Goal: Transaction & Acquisition: Purchase product/service

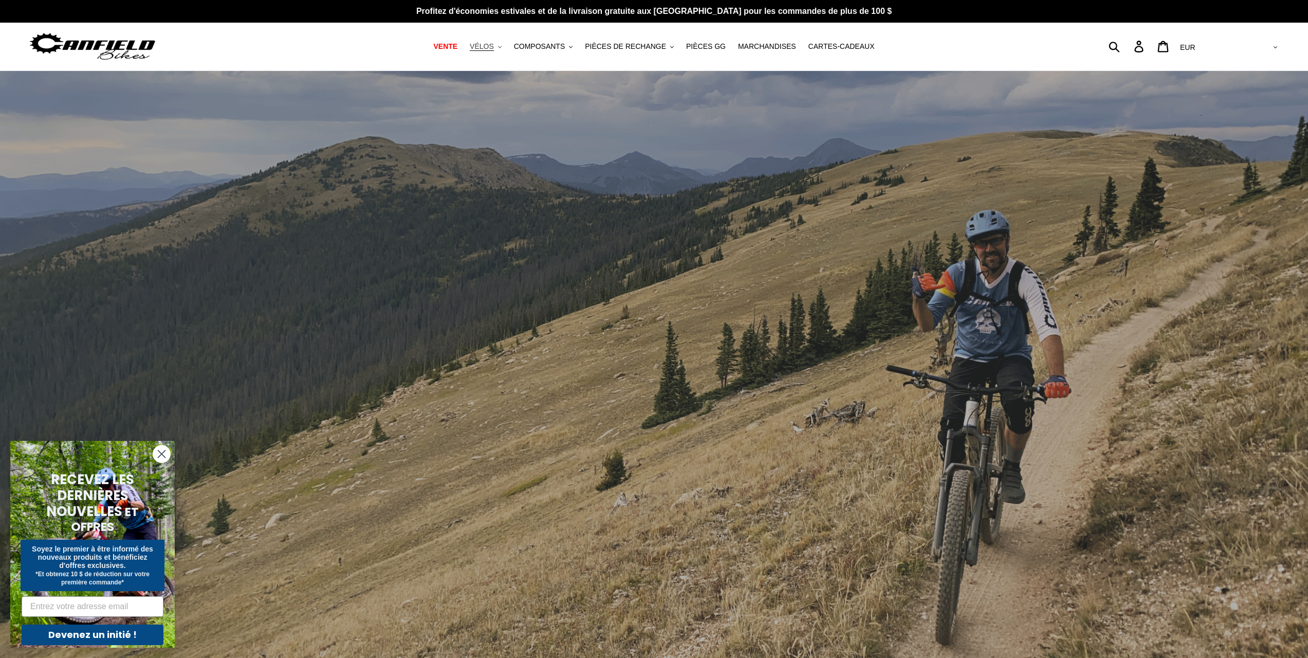
click at [507, 44] on button "VÉLOS .cls-1{fill:#231f20}" at bounding box center [486, 47] width 42 height 14
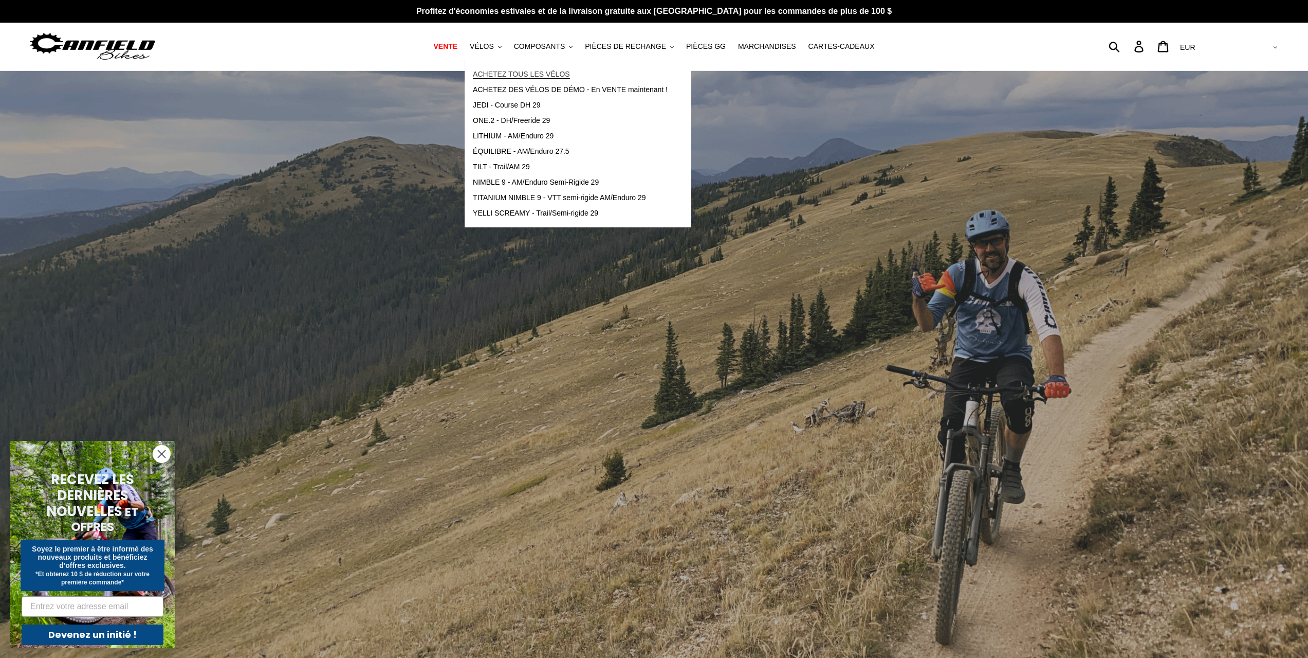
click at [532, 76] on font "ACHETEZ TOUS LES VÉLOS" at bounding box center [521, 74] width 97 height 8
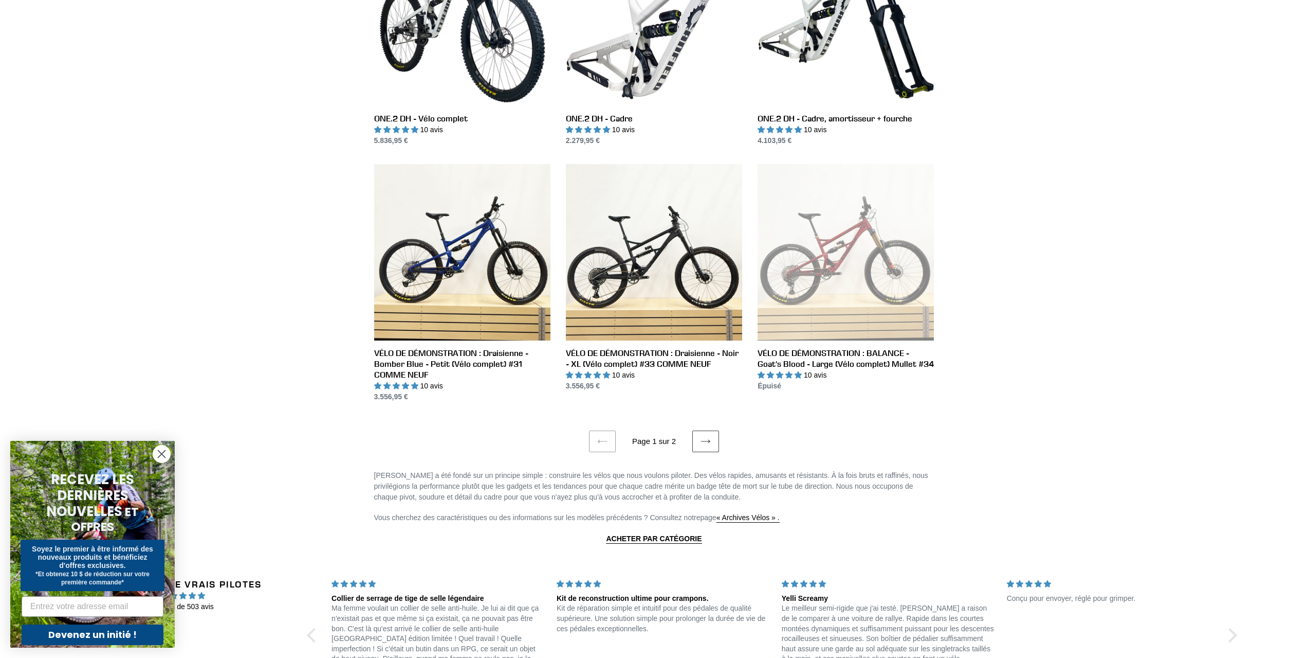
scroll to position [1954, 0]
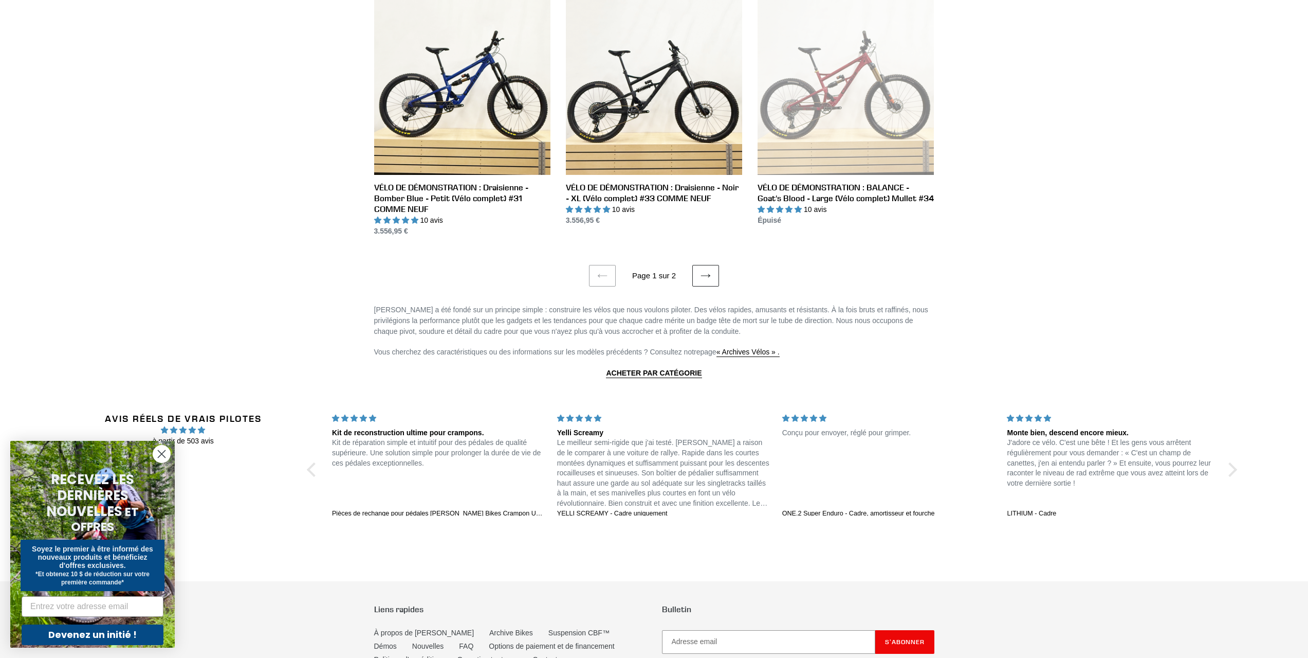
click at [708, 270] on icon at bounding box center [706, 275] width 10 height 10
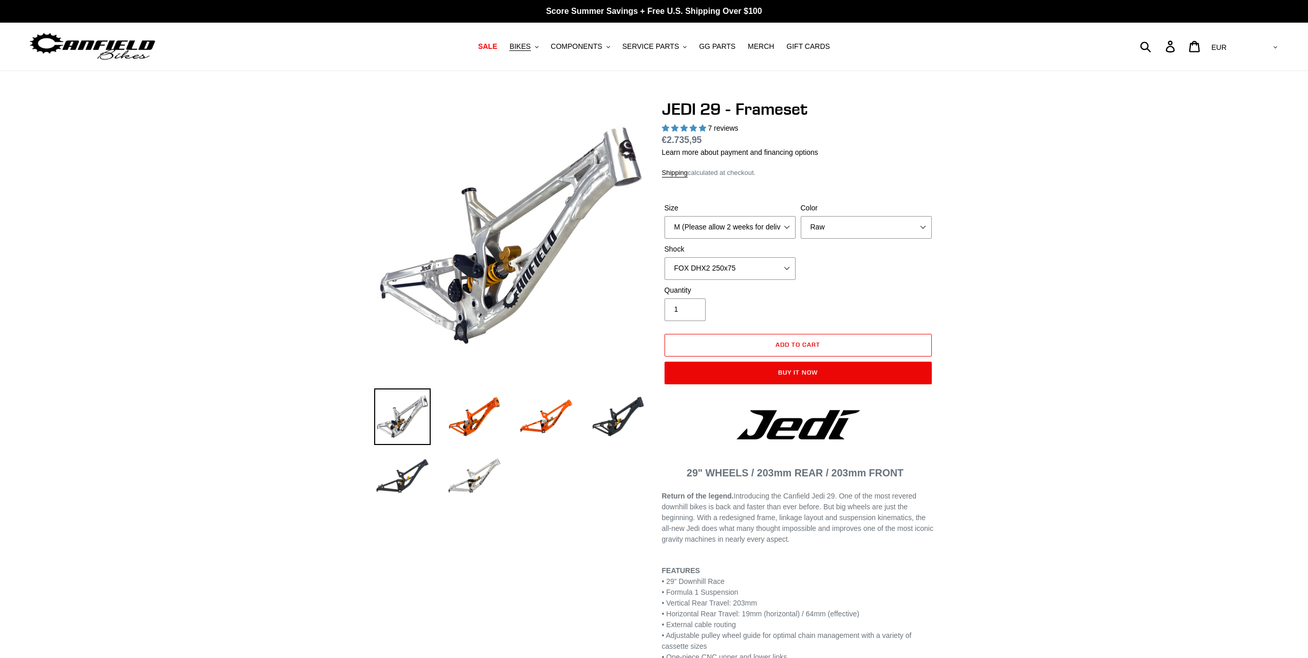
select select "highest-rating"
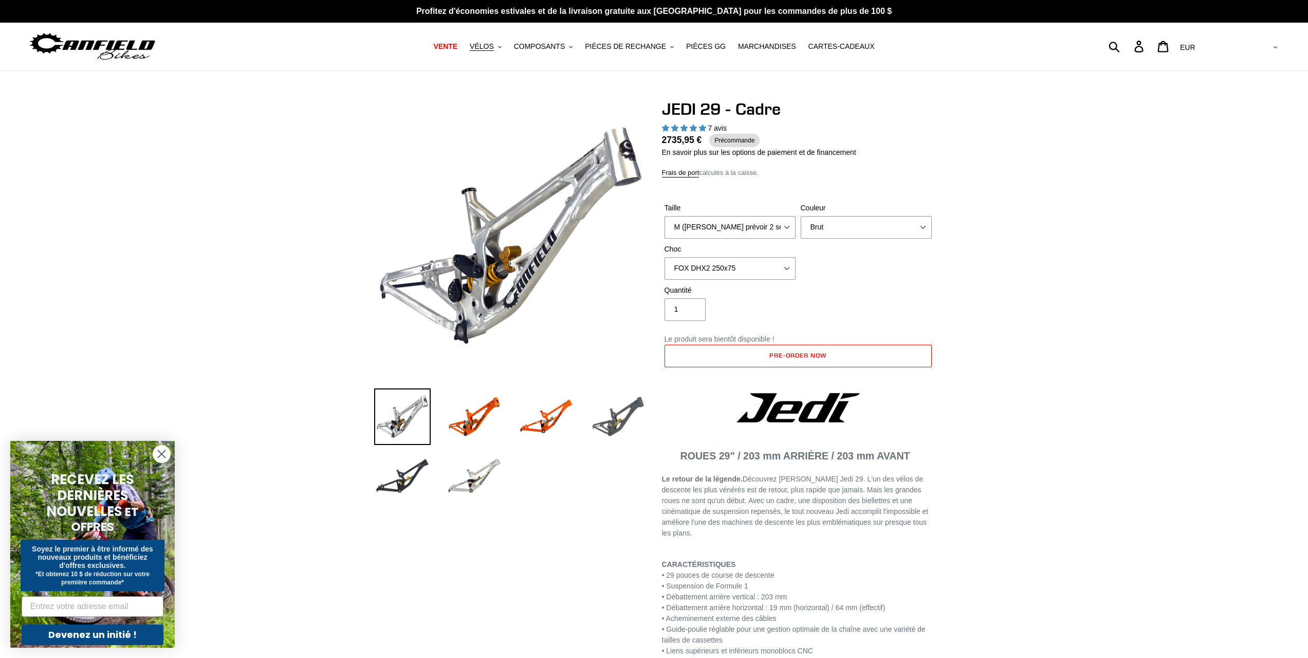
click at [611, 425] on img at bounding box center [618, 416] width 57 height 57
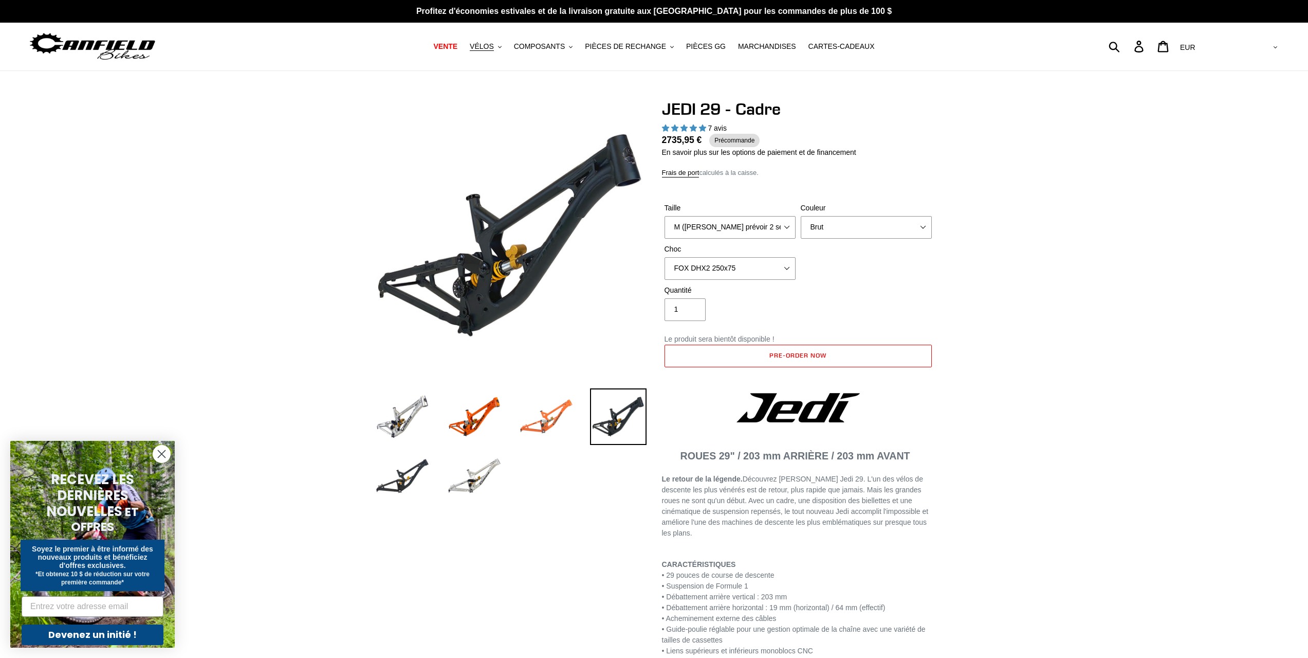
click at [539, 420] on img at bounding box center [546, 416] width 57 height 57
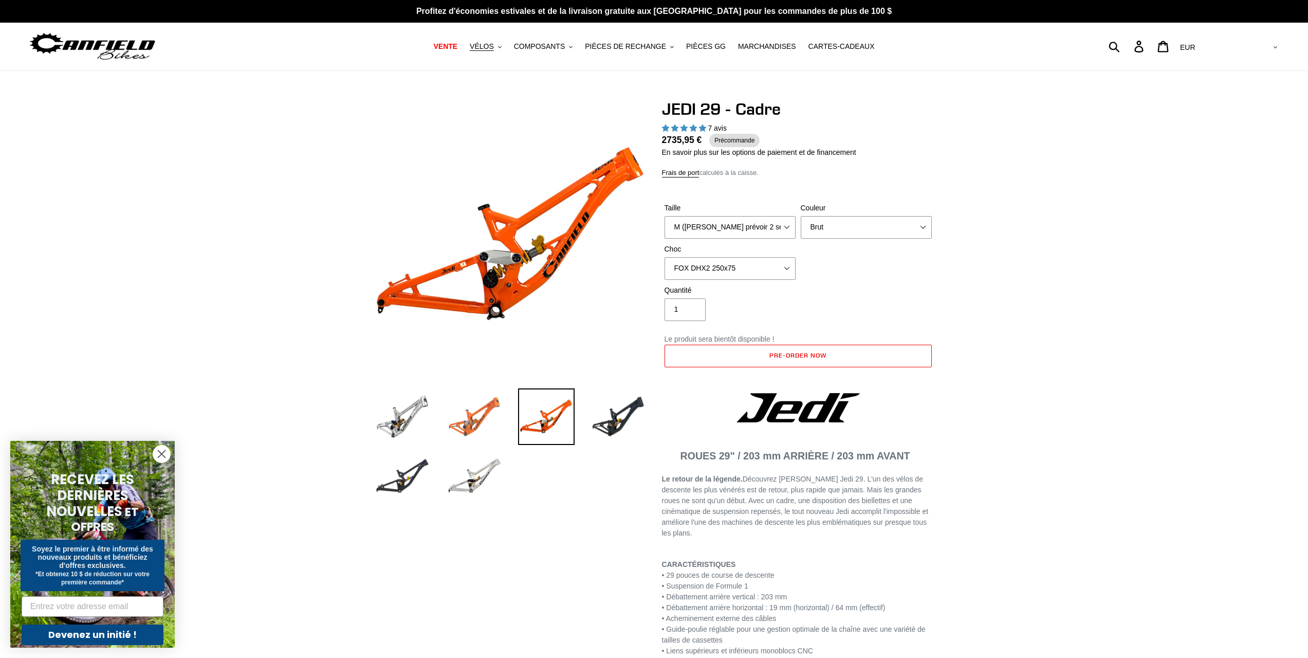
click at [480, 414] on img at bounding box center [474, 416] width 57 height 57
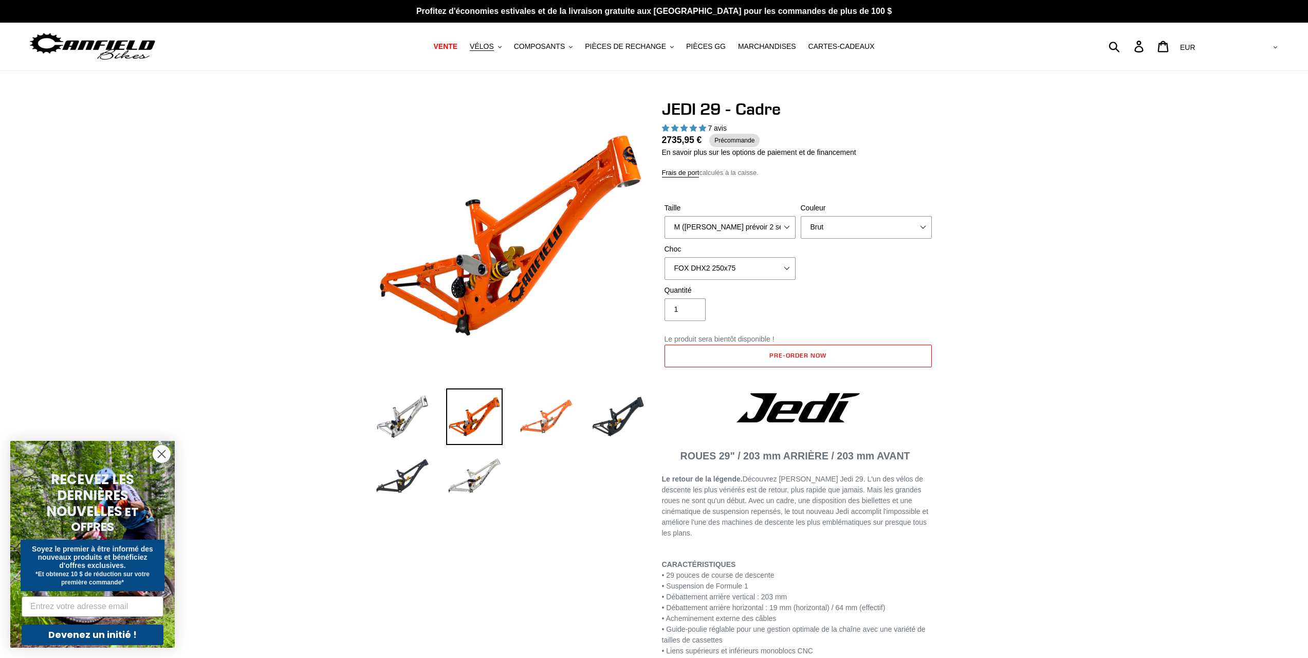
click at [556, 420] on img at bounding box center [546, 416] width 57 height 57
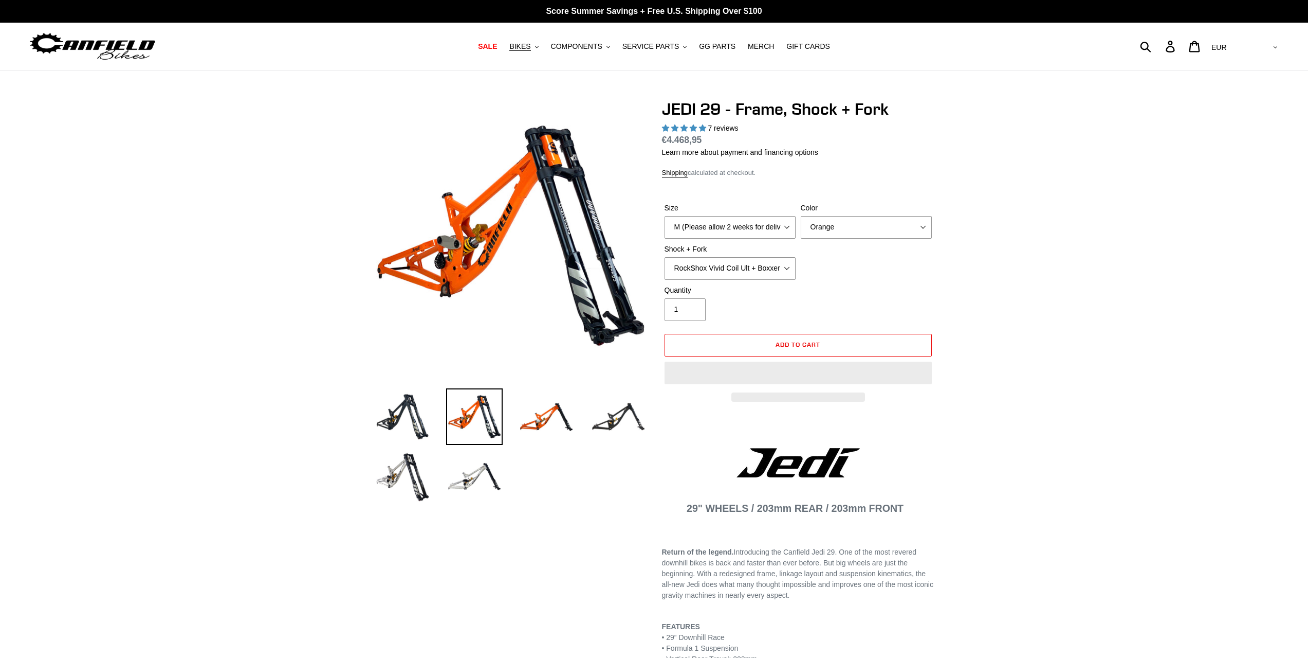
select select "highest-rating"
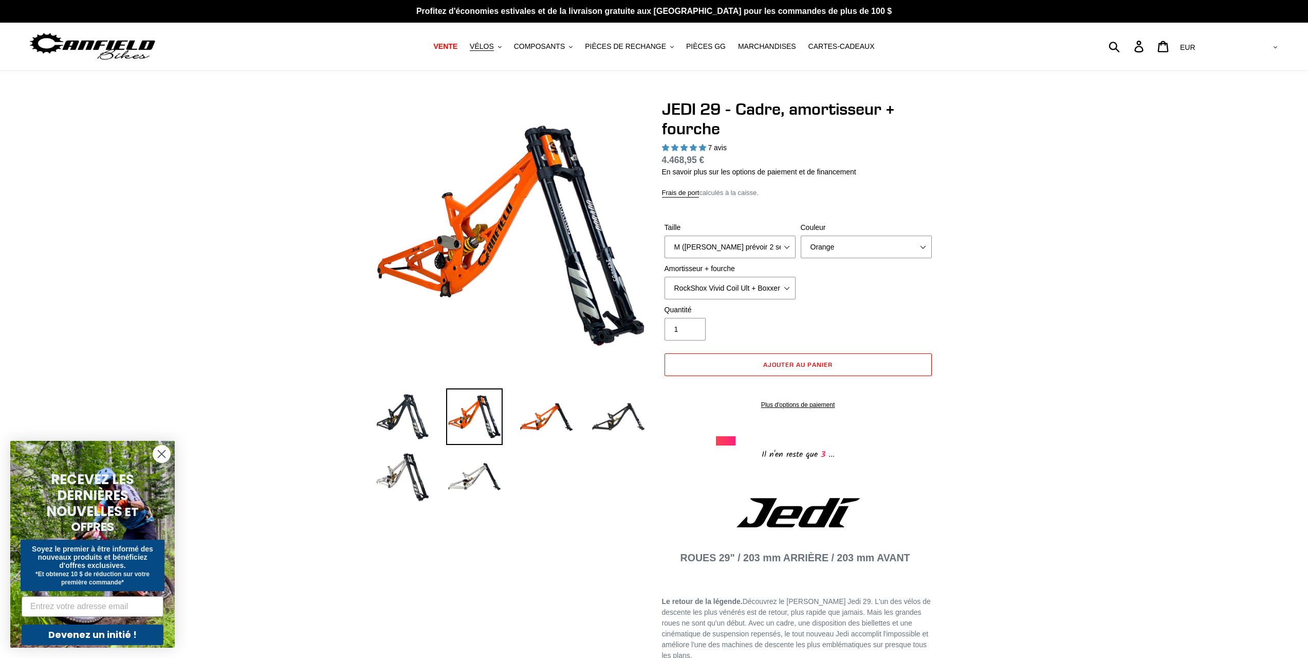
click at [431, 481] on li at bounding box center [467, 479] width 72 height 60
click at [427, 480] on img at bounding box center [402, 476] width 57 height 57
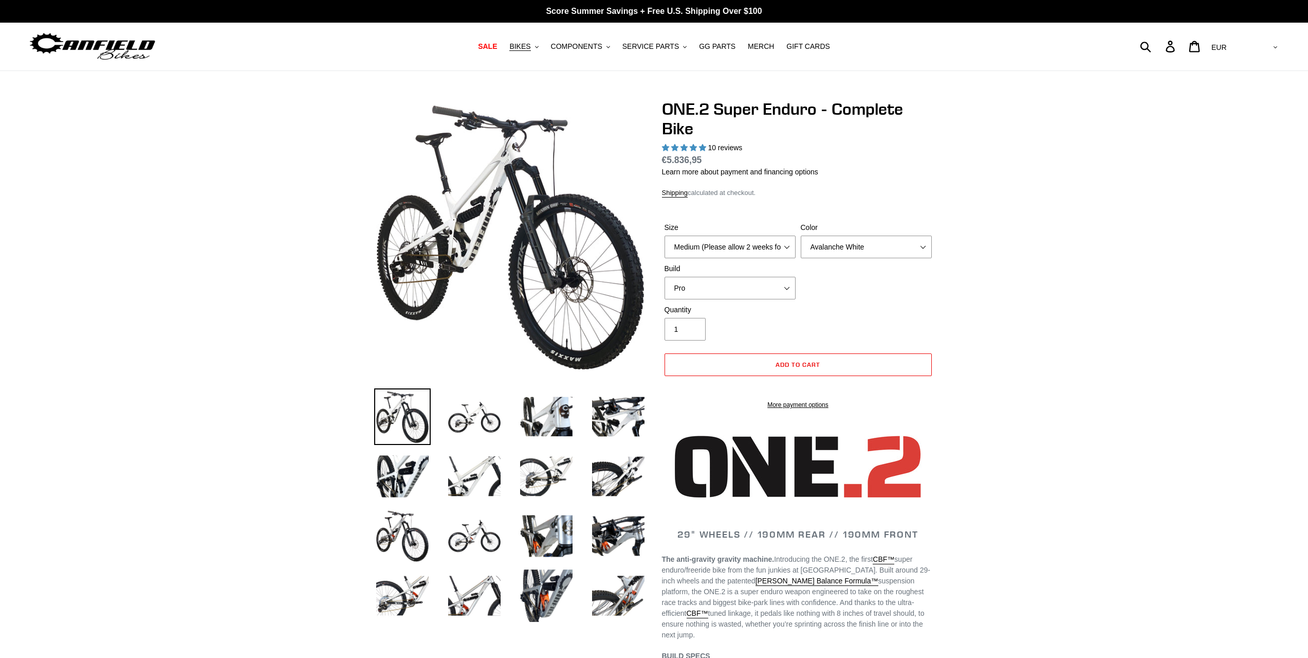
select select "highest-rating"
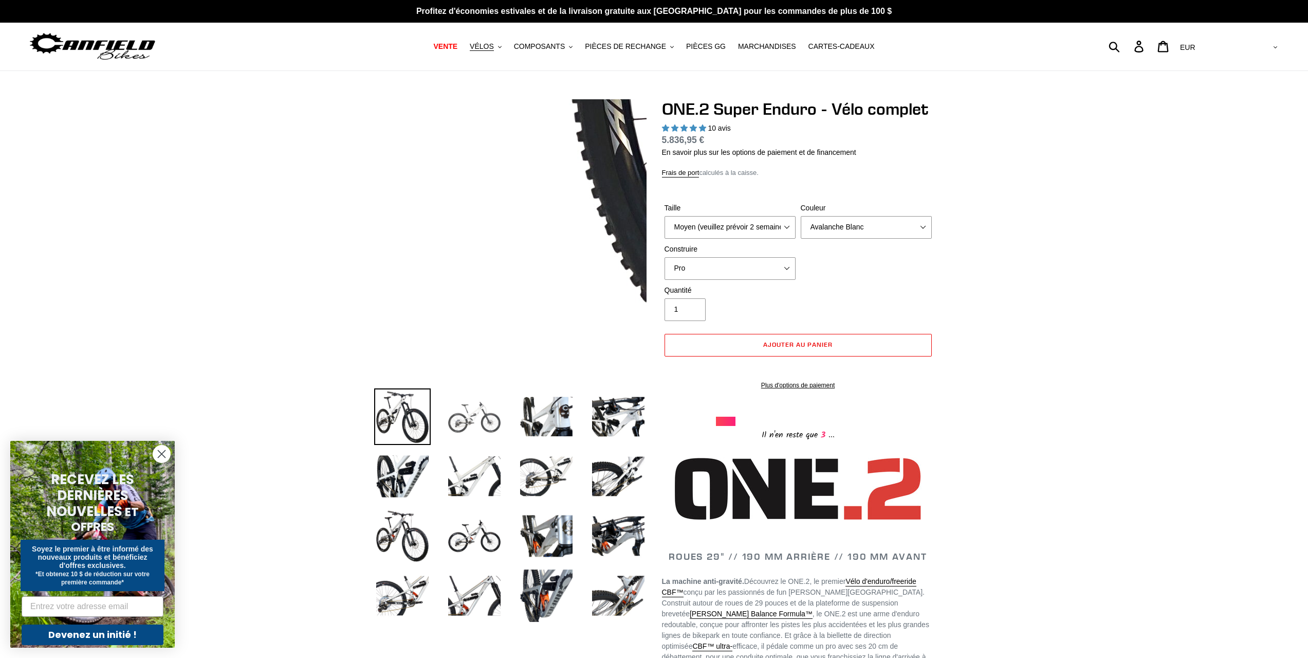
click at [480, 419] on img at bounding box center [474, 416] width 57 height 57
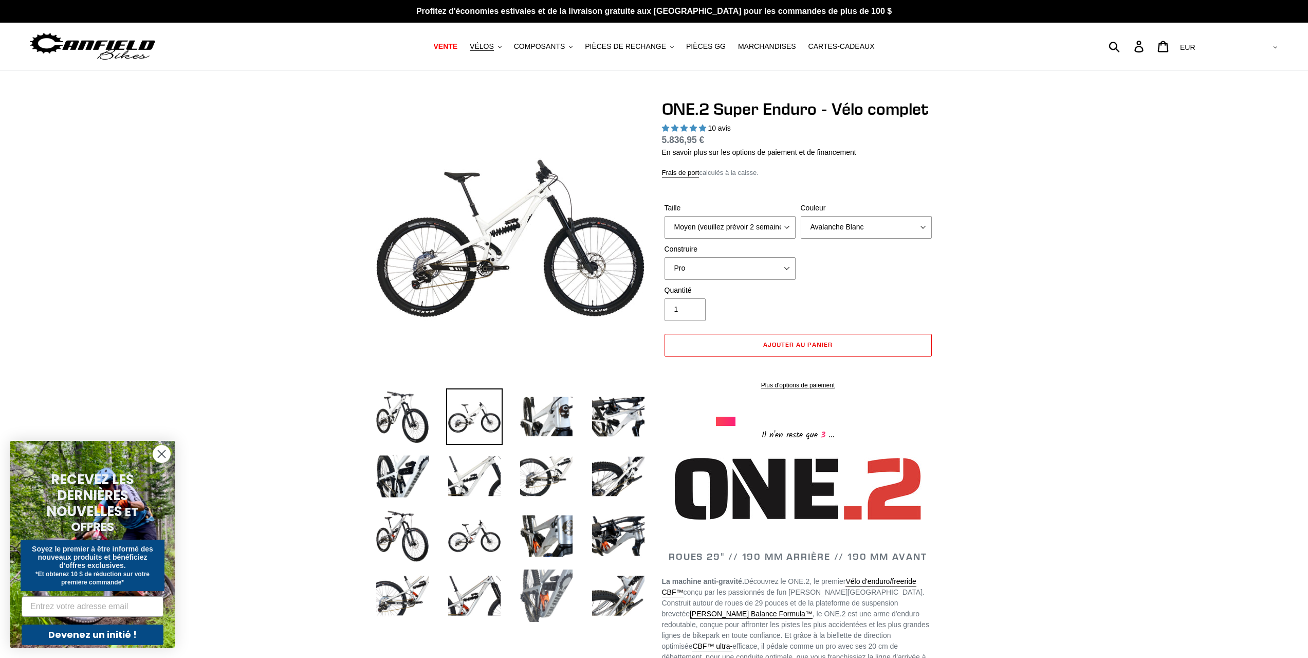
click at [561, 603] on img at bounding box center [546, 595] width 57 height 57
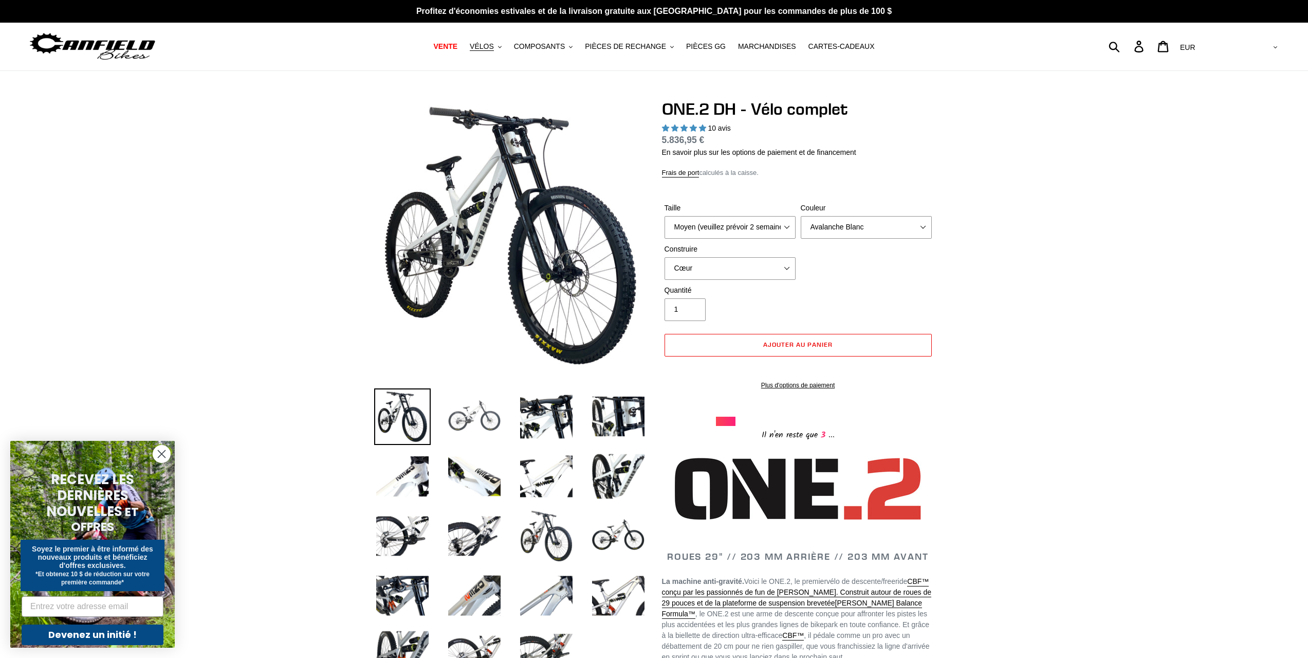
click at [496, 435] on img at bounding box center [474, 416] width 57 height 57
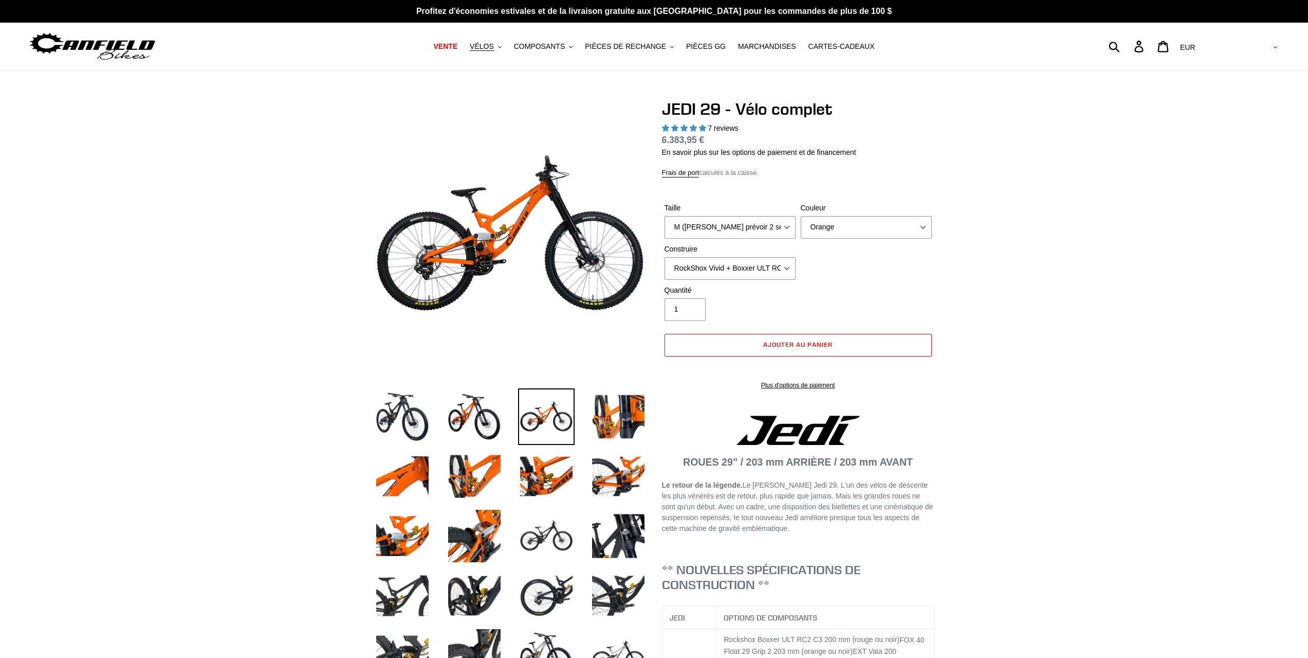
select select "highest-rating"
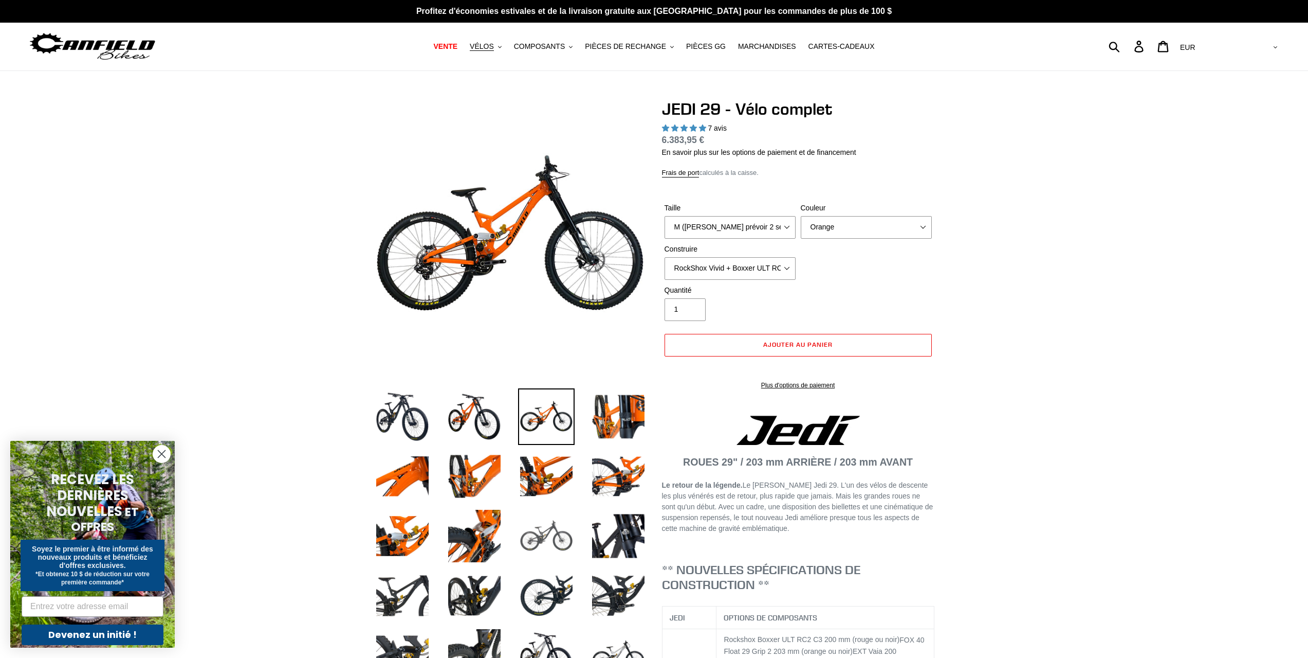
click at [543, 541] on img at bounding box center [546, 535] width 57 height 57
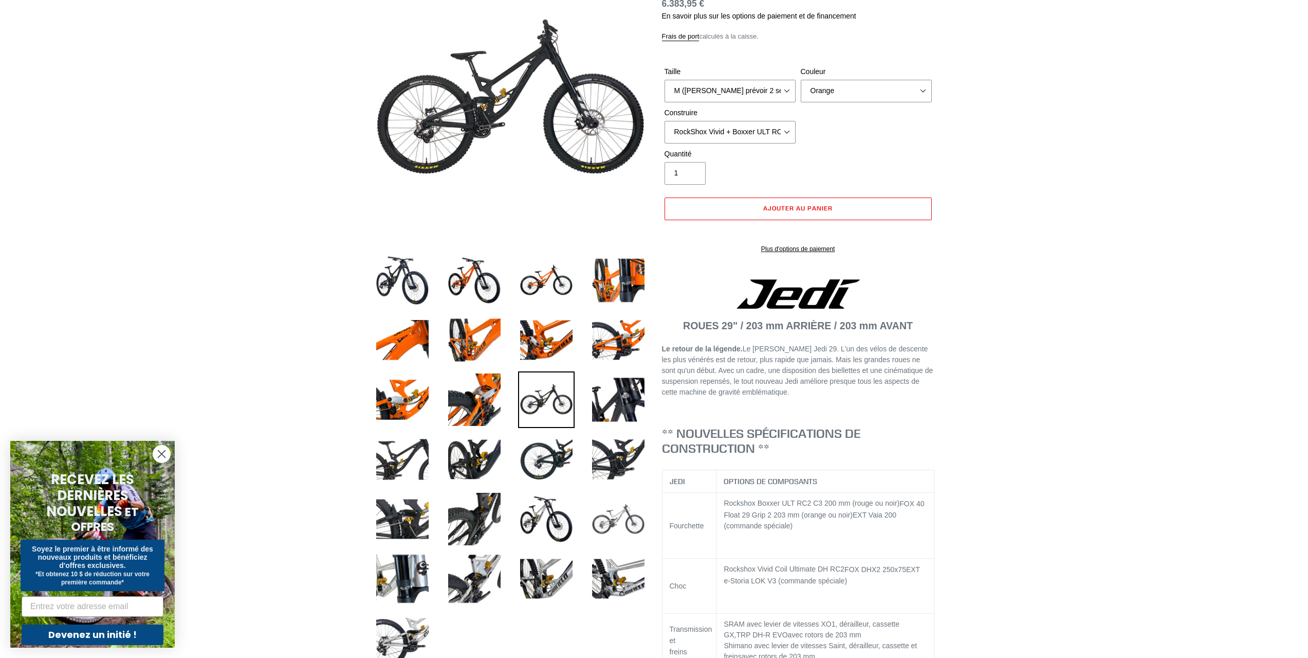
scroll to position [154, 0]
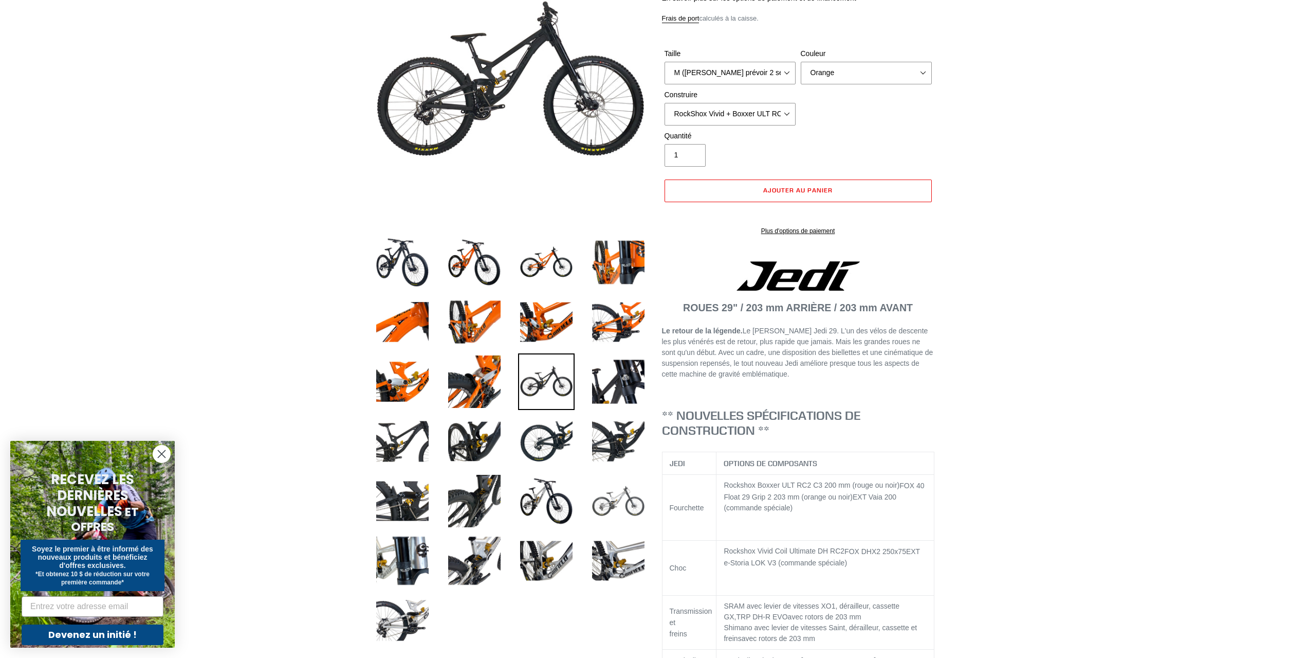
click at [626, 514] on img at bounding box center [618, 500] width 57 height 57
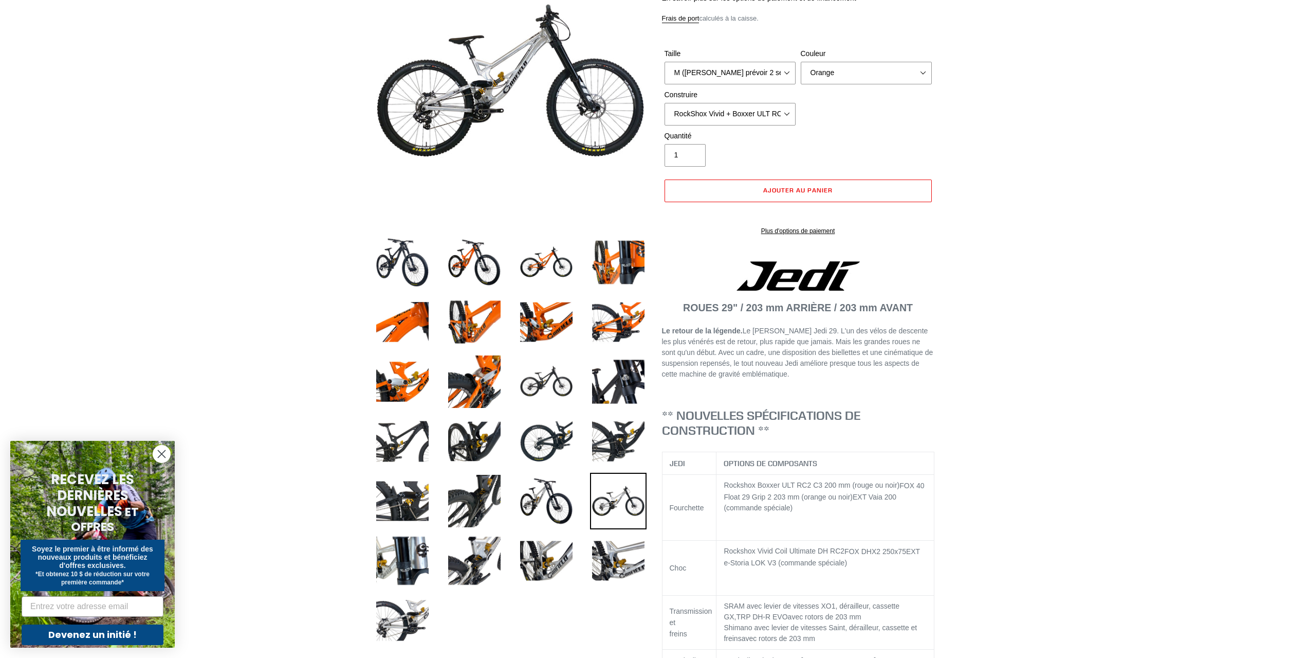
scroll to position [0, 0]
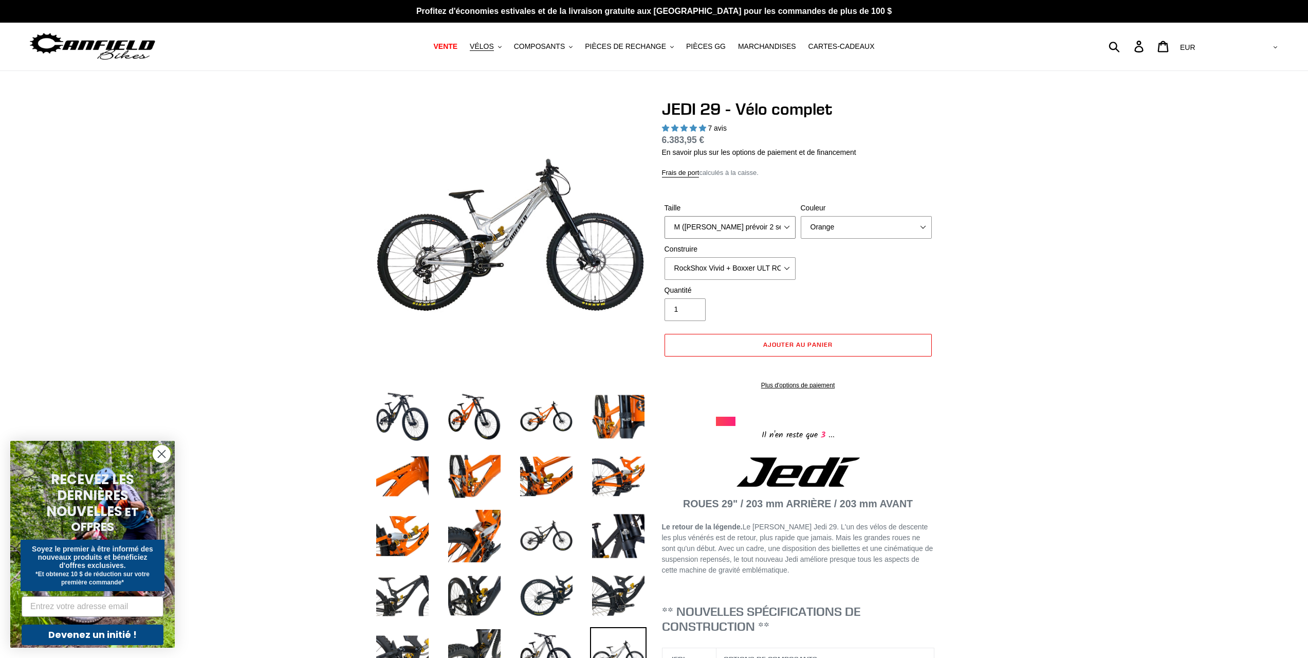
click at [777, 225] on select "M (Veuillez prévoir 2 semaines pour la livraison) L (Veuillez prévoir 2 semaine…" at bounding box center [730, 227] width 131 height 23
click at [665, 216] on select "M (Veuillez prévoir 2 semaines pour la livraison) L (Veuillez prévoir 2 semaine…" at bounding box center [730, 227] width 131 height 23
click at [861, 229] on select "Orange Noir furtif Brut" at bounding box center [866, 227] width 131 height 23
click at [801, 216] on select "Orange Noir furtif Brut" at bounding box center [866, 227] width 131 height 23
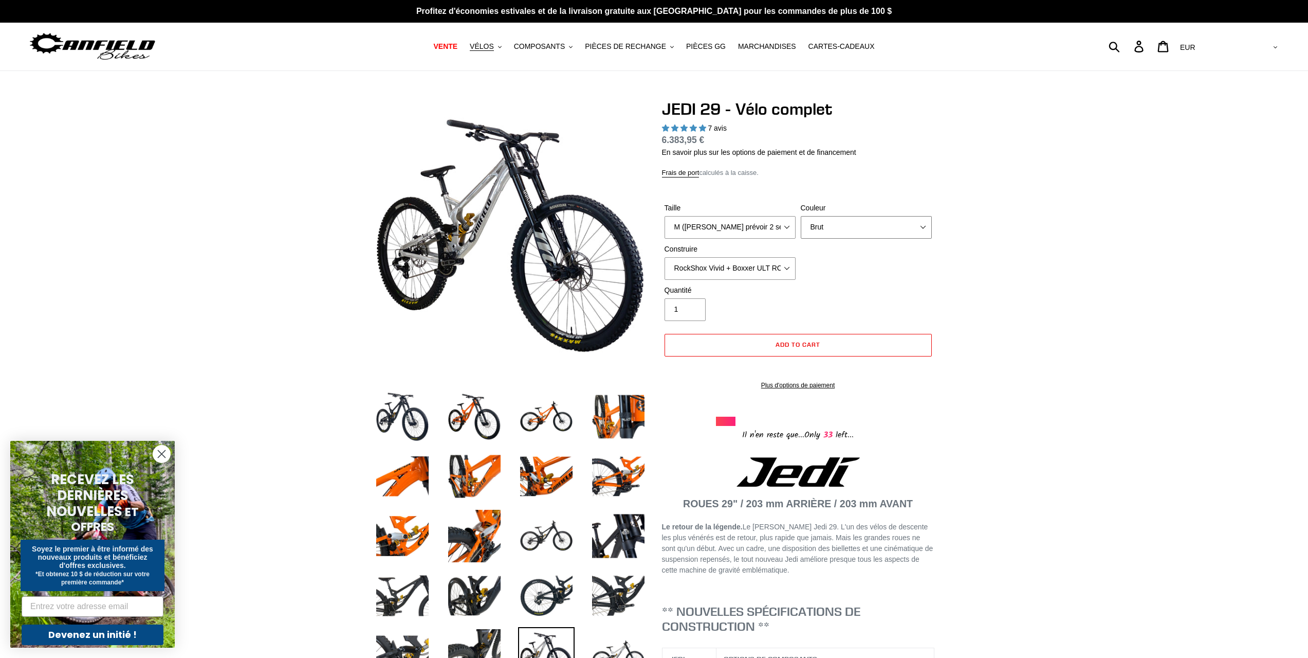
click at [867, 230] on select "Orange Noir furtif Brut" at bounding box center [866, 227] width 131 height 23
click at [801, 216] on select "Orange Noir furtif Brut" at bounding box center [866, 227] width 131 height 23
click at [875, 228] on select "Orange Noir furtif Brut" at bounding box center [866, 227] width 131 height 23
select select "Raw"
click at [801, 216] on select "Orange Noir furtif Brut" at bounding box center [866, 227] width 131 height 23
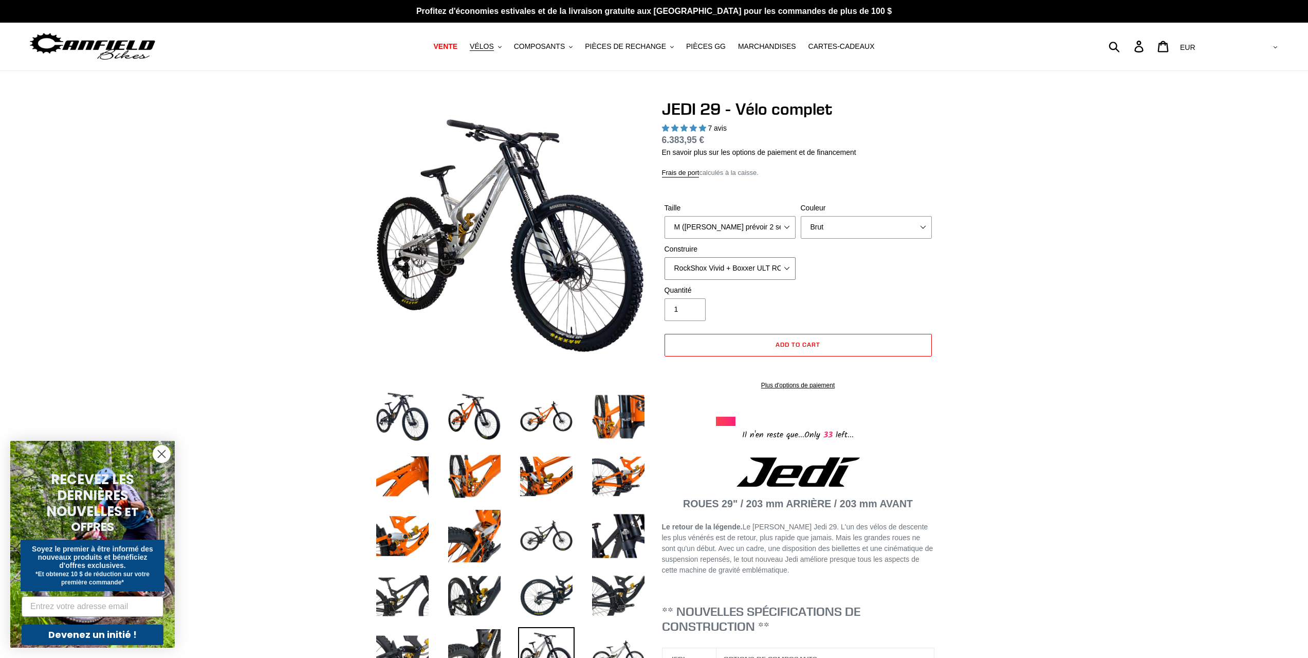
click at [715, 267] on select "RockShox Vivid + Boxxer ULT RC2 C3 200 + SRAM XO RockShox Vivid + Boxxer ULT RC…" at bounding box center [730, 268] width 131 height 23
select select "Fox DHX2 + Fox 40 Float Grip 2 203 + Shimano"
click at [665, 257] on select "RockShox Vivid + Boxxer ULT RC2 C3 200 + SRAM XO RockShox Vivid + Boxxer ULT RC…" at bounding box center [730, 268] width 131 height 23
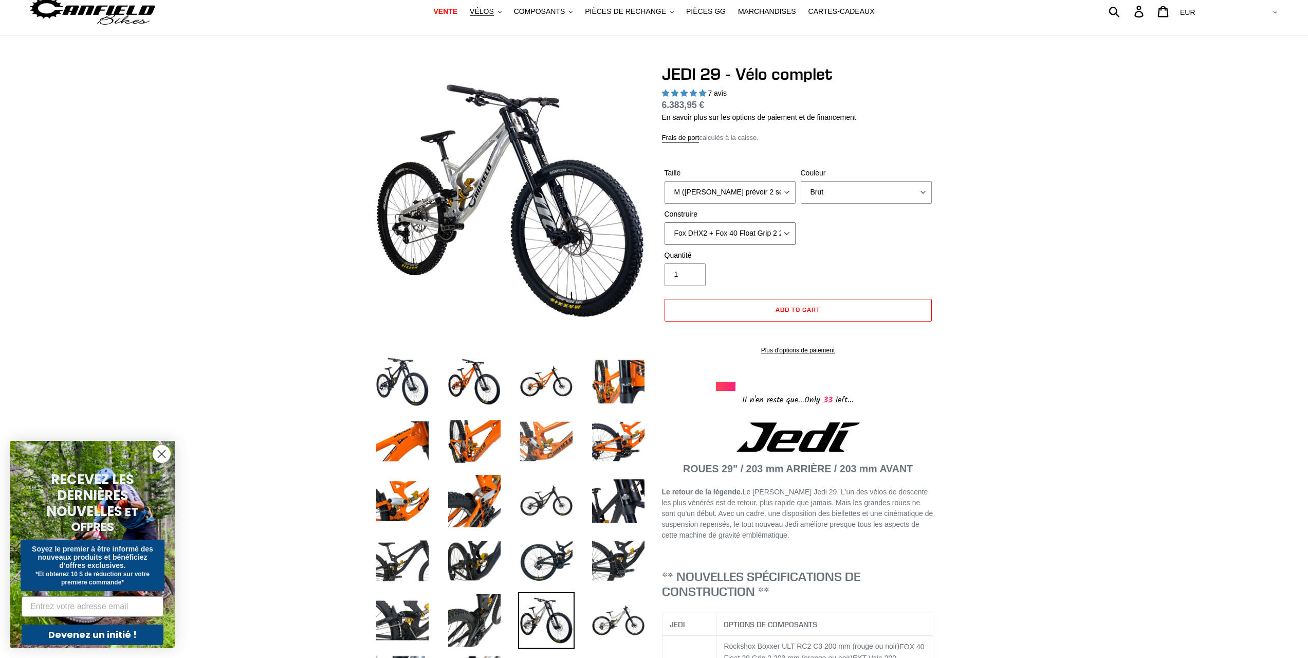
scroll to position [154, 0]
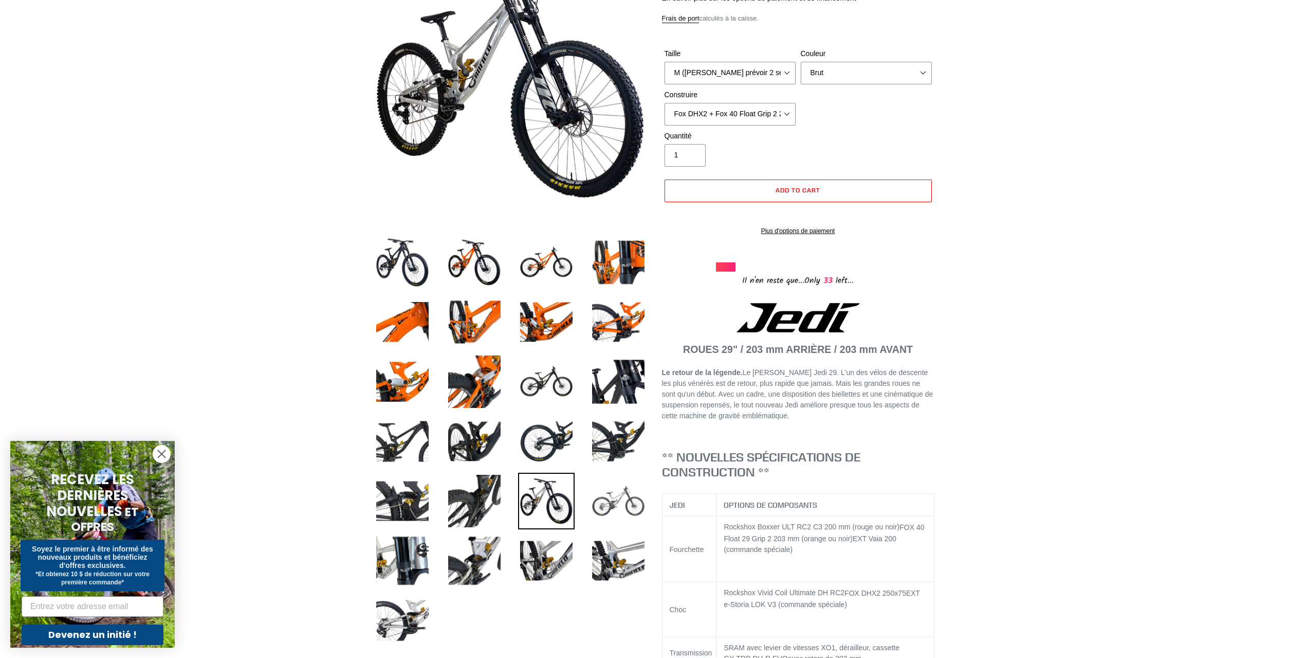
click at [627, 503] on img at bounding box center [618, 500] width 57 height 57
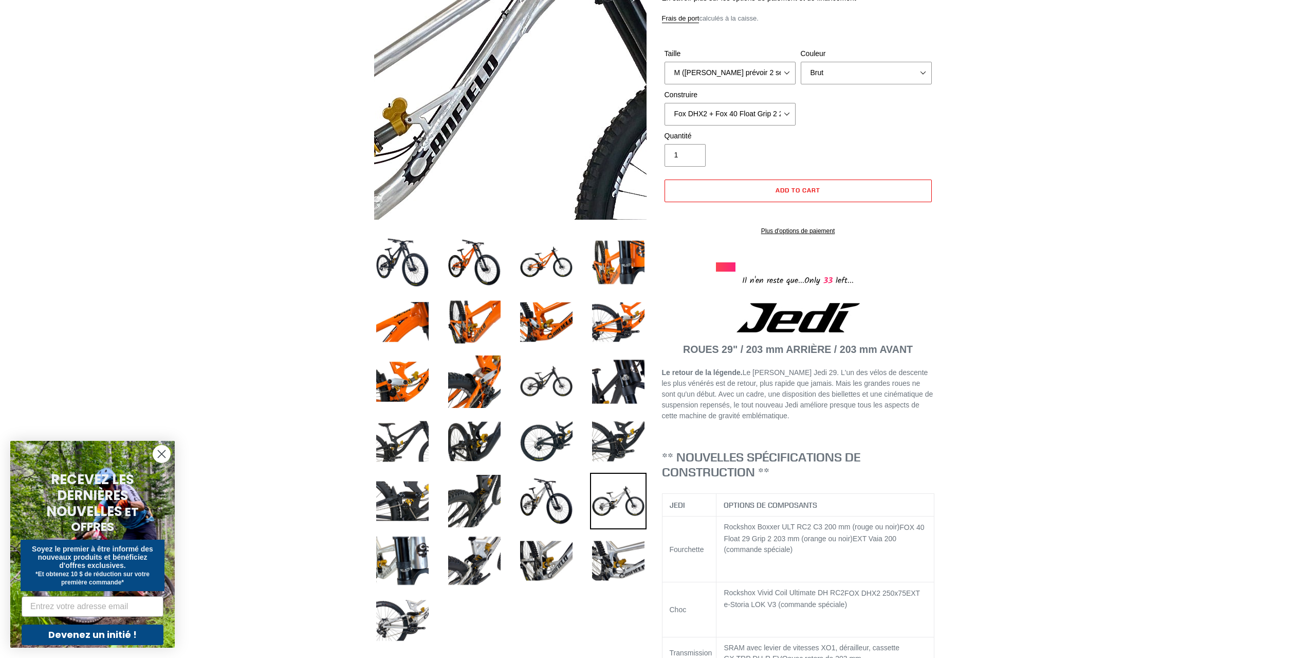
click at [540, 47] on img at bounding box center [432, 135] width 1053 height 1053
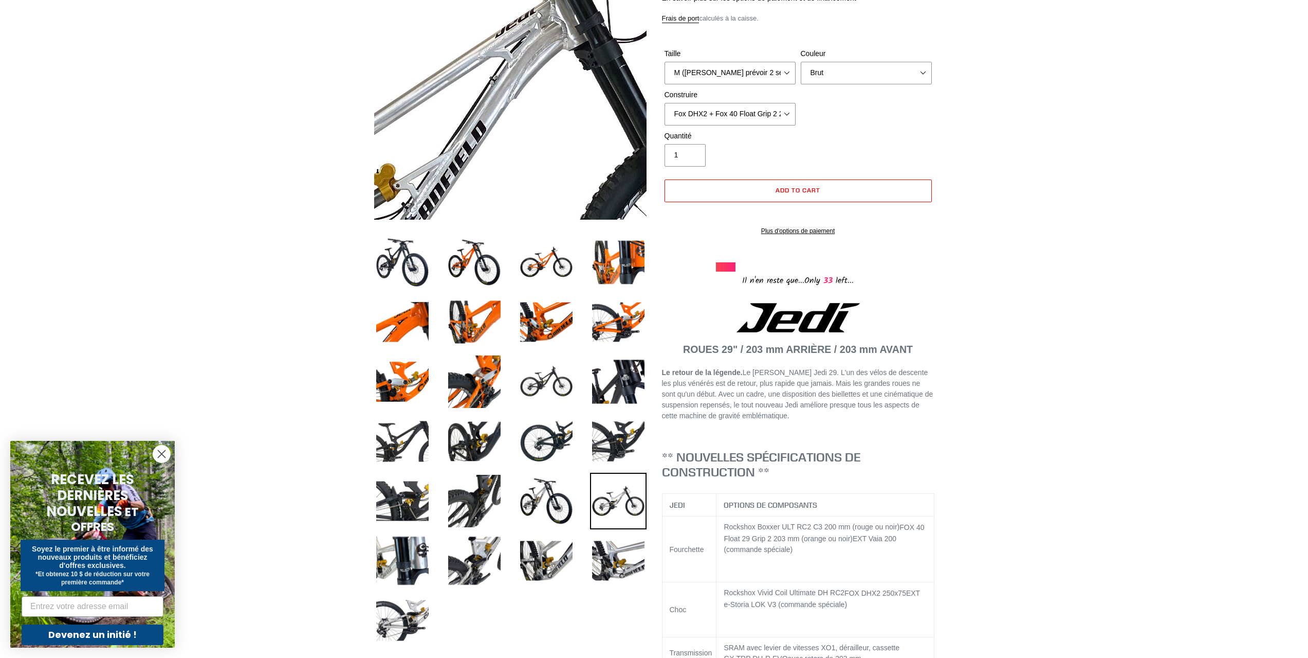
click at [541, 40] on img at bounding box center [421, 201] width 1053 height 1053
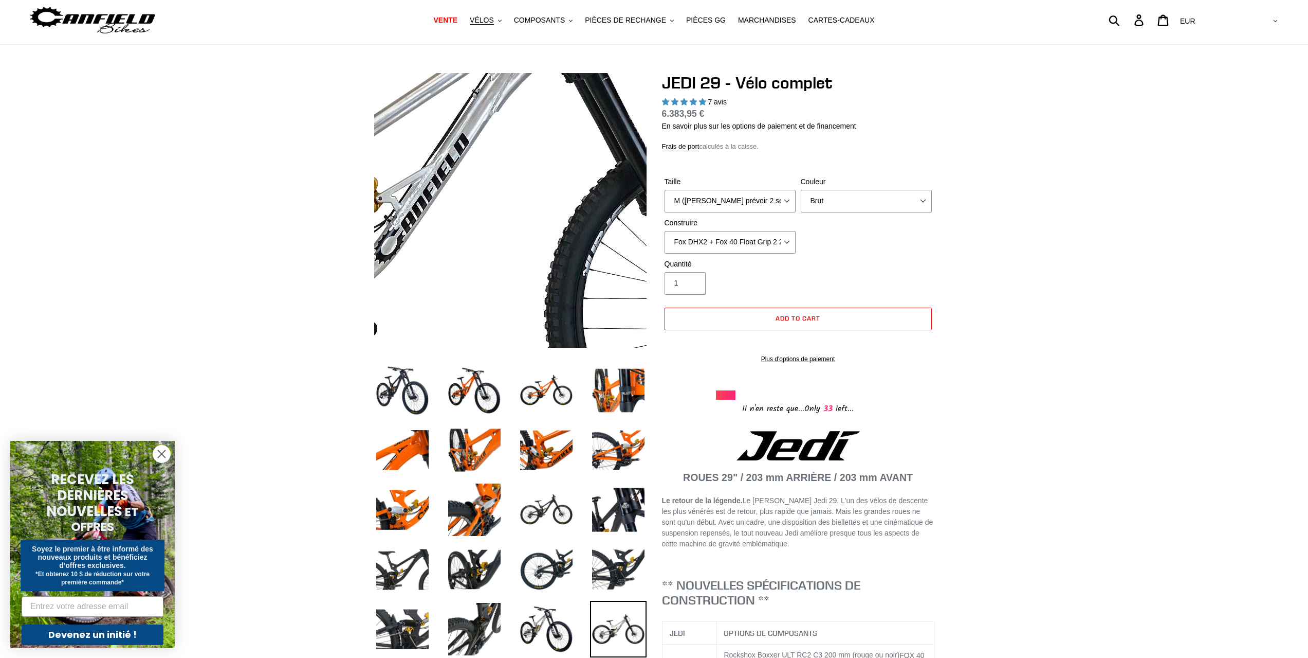
scroll to position [0, 0]
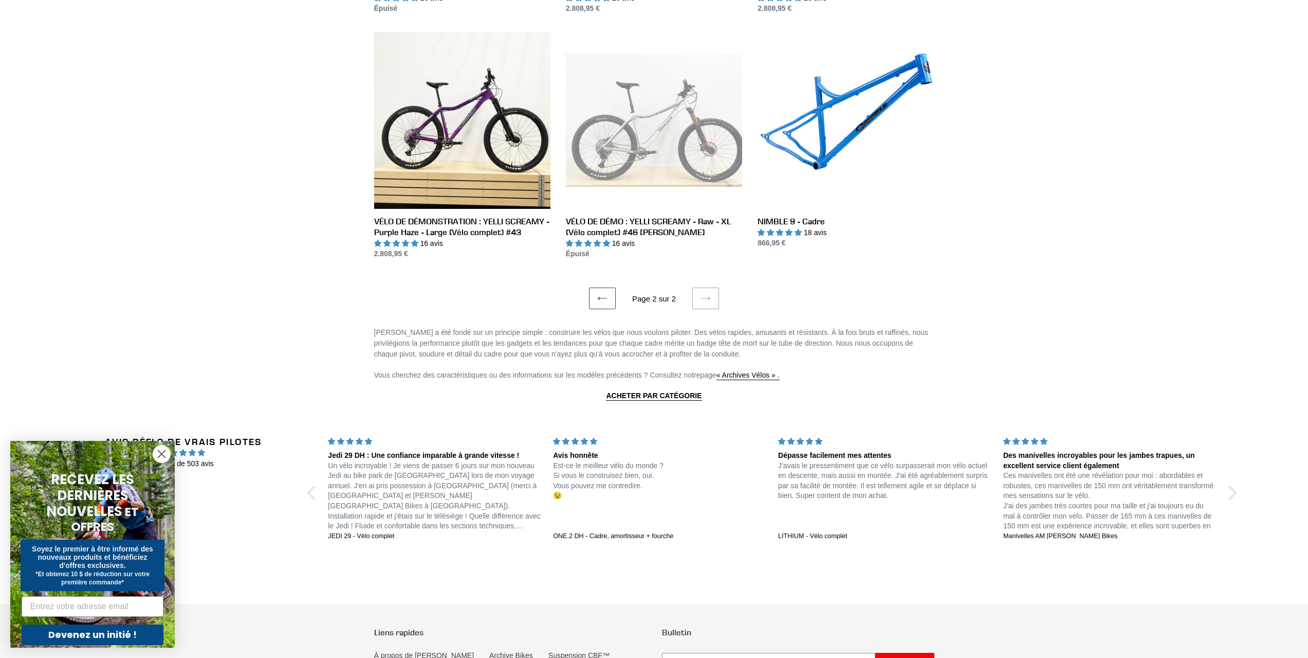
scroll to position [1156, 0]
